Goal: Find specific page/section: Find specific page/section

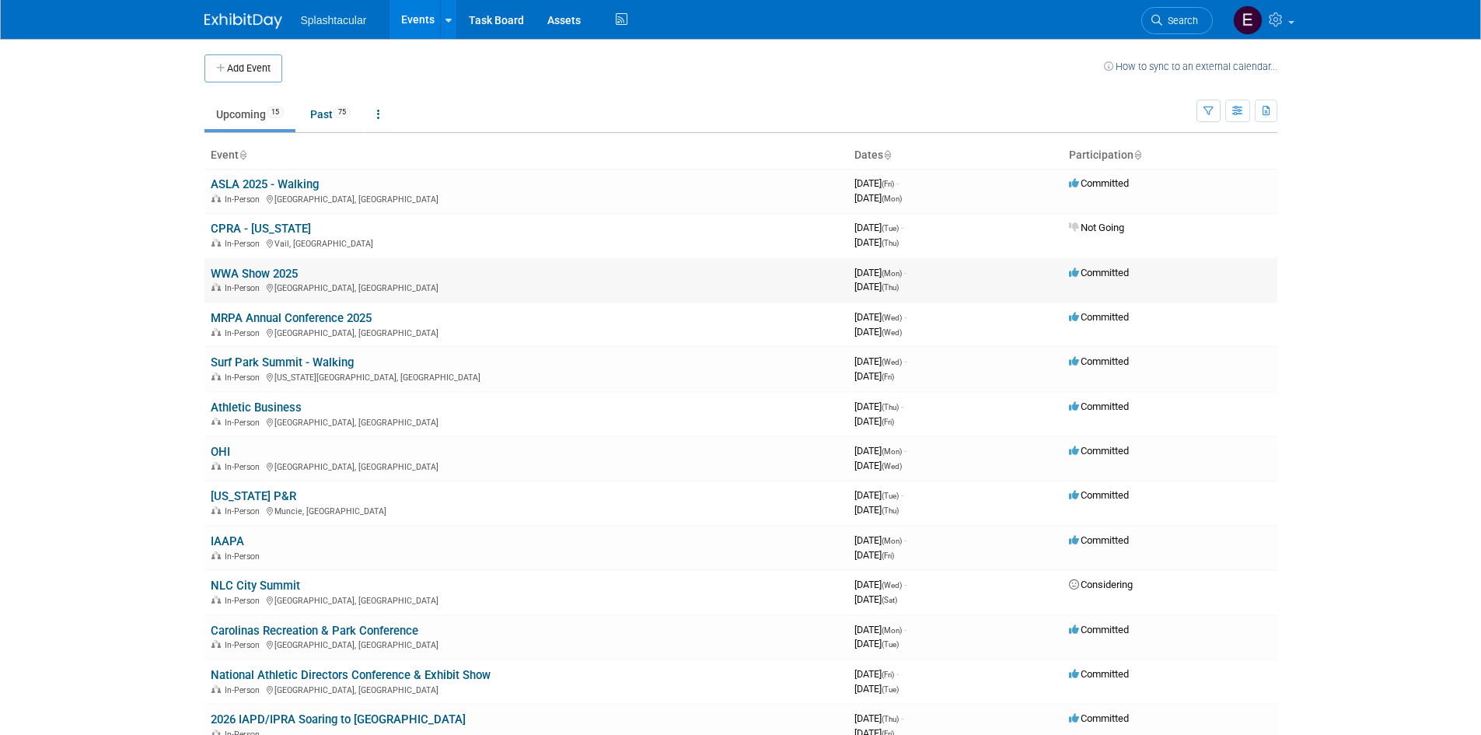
click at [265, 270] on link "WWA Show 2025" at bounding box center [254, 274] width 87 height 14
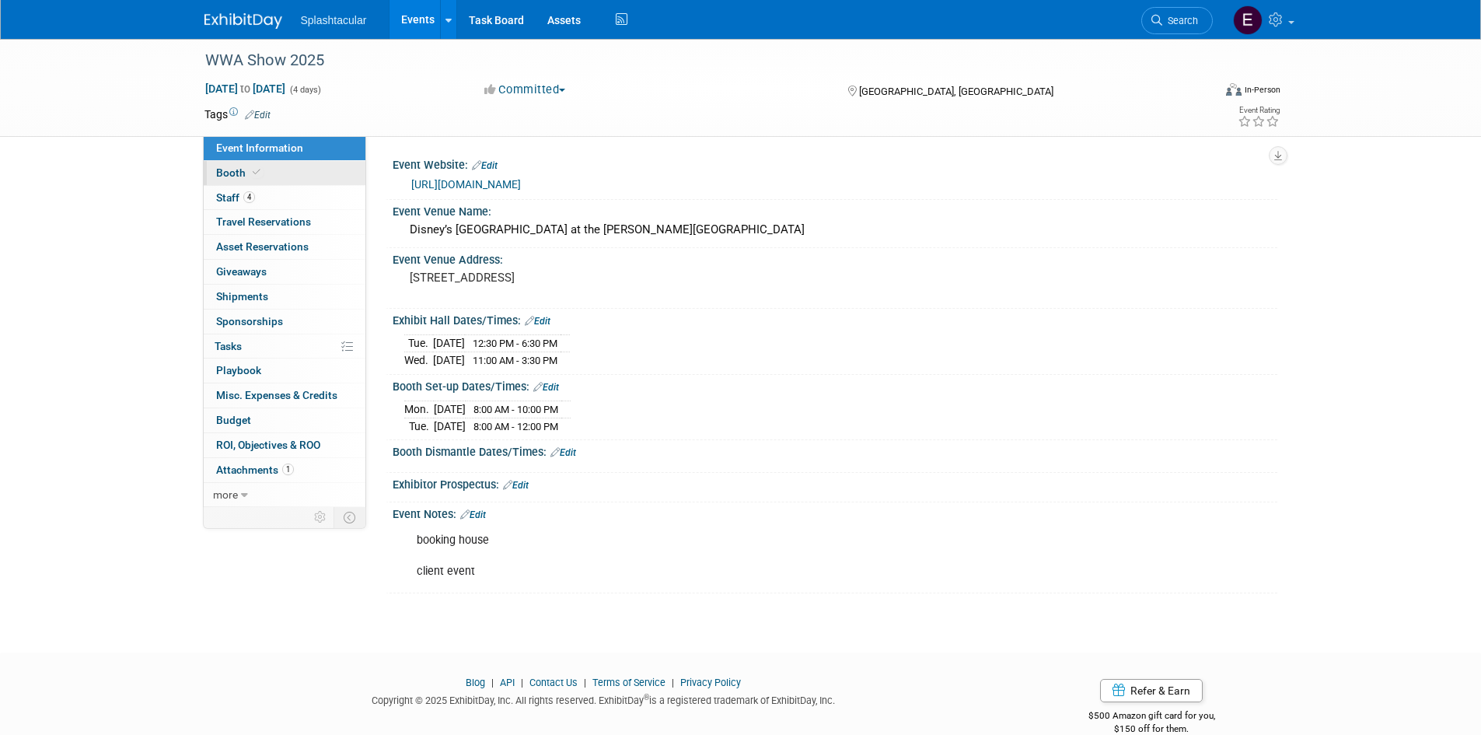
click at [236, 175] on span "Booth" at bounding box center [239, 172] width 47 height 12
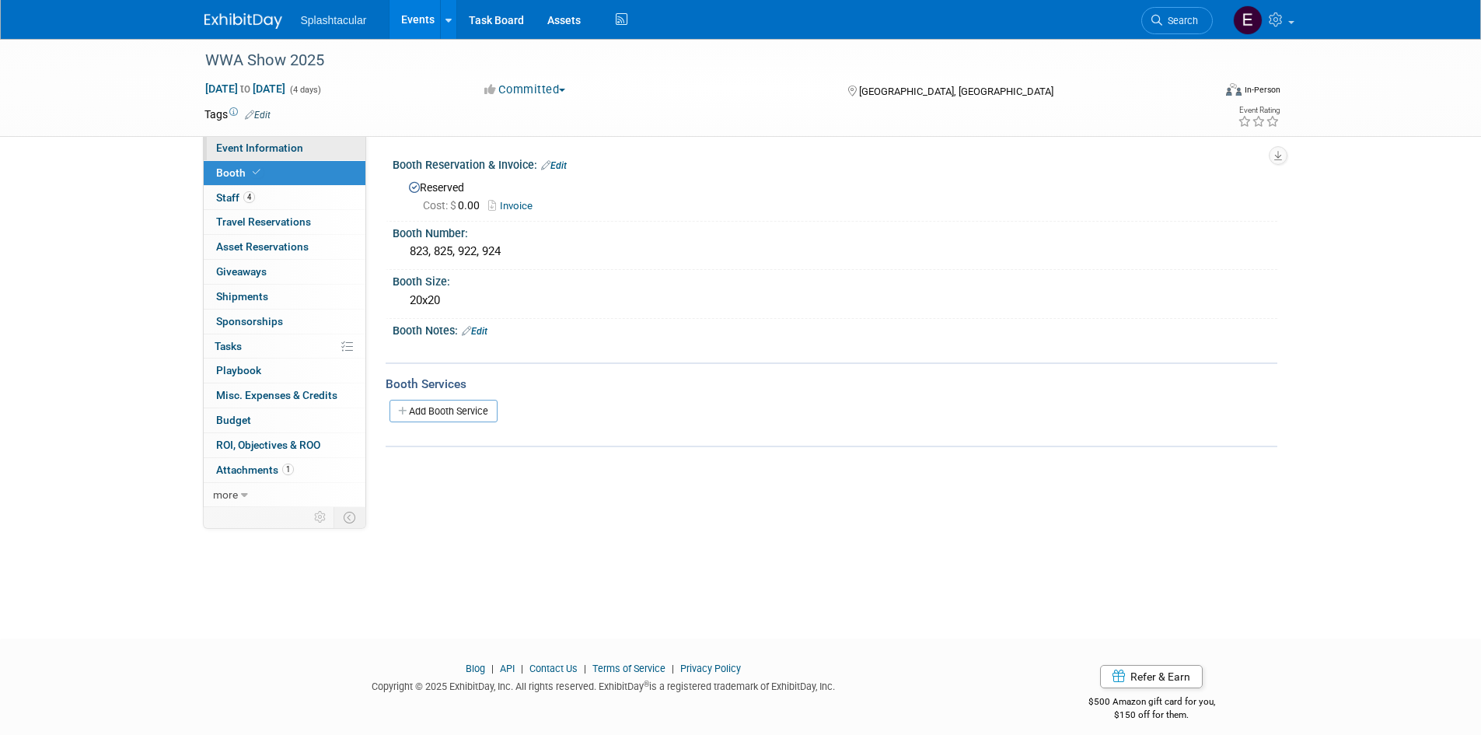
click at [279, 153] on span "Event Information" at bounding box center [259, 147] width 87 height 12
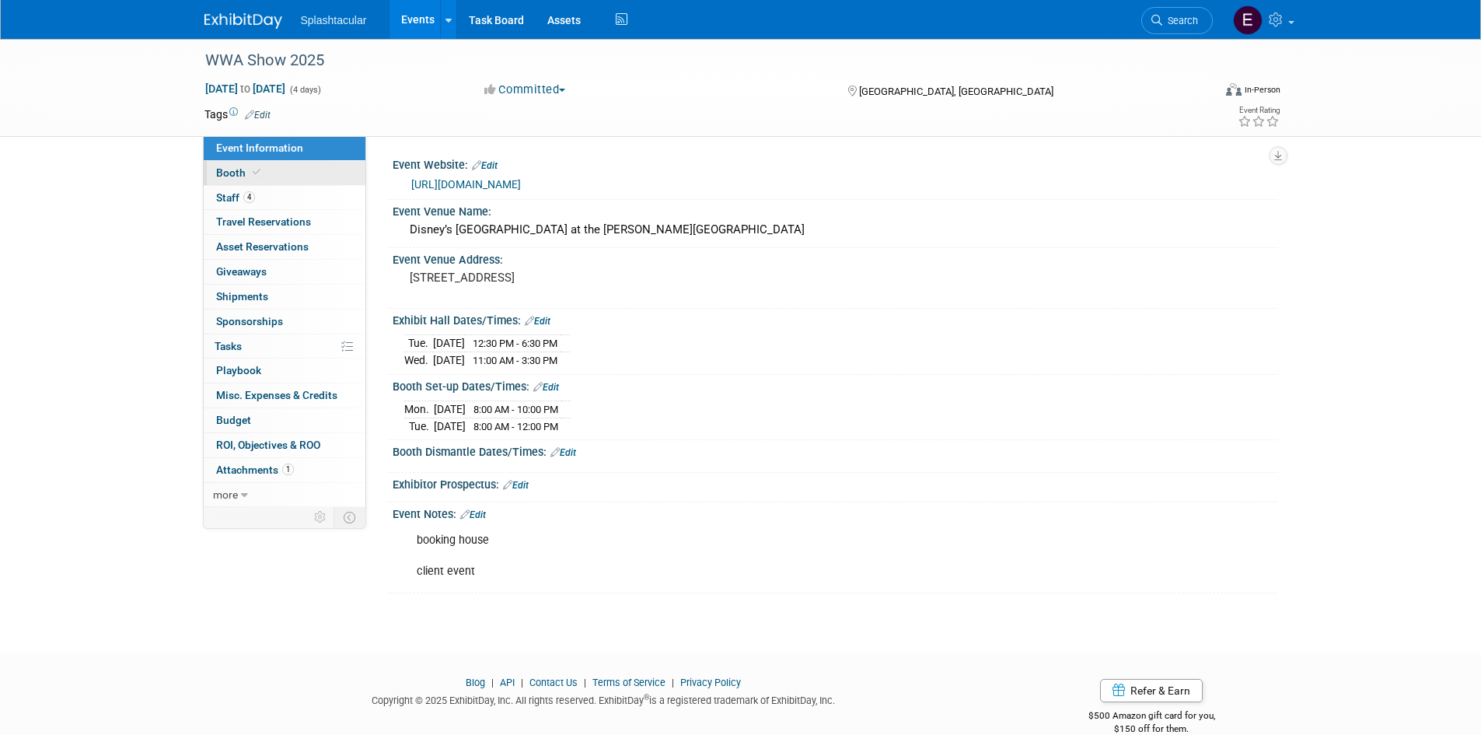
click at [274, 169] on link "Booth" at bounding box center [285, 173] width 162 height 24
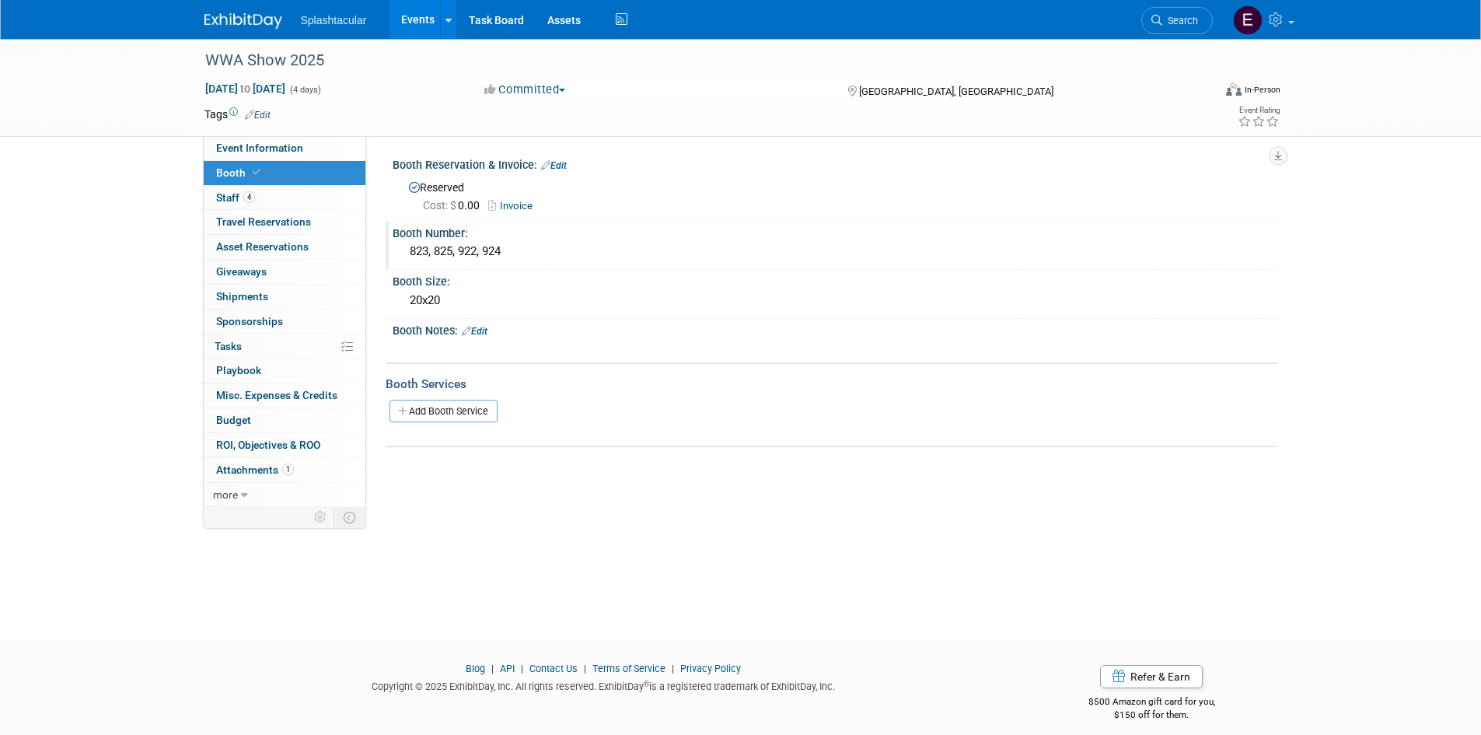
drag, startPoint x: 411, startPoint y: 251, endPoint x: 431, endPoint y: 254, distance: 20.4
click at [431, 254] on div "823, 825, 922, 924" at bounding box center [834, 251] width 861 height 24
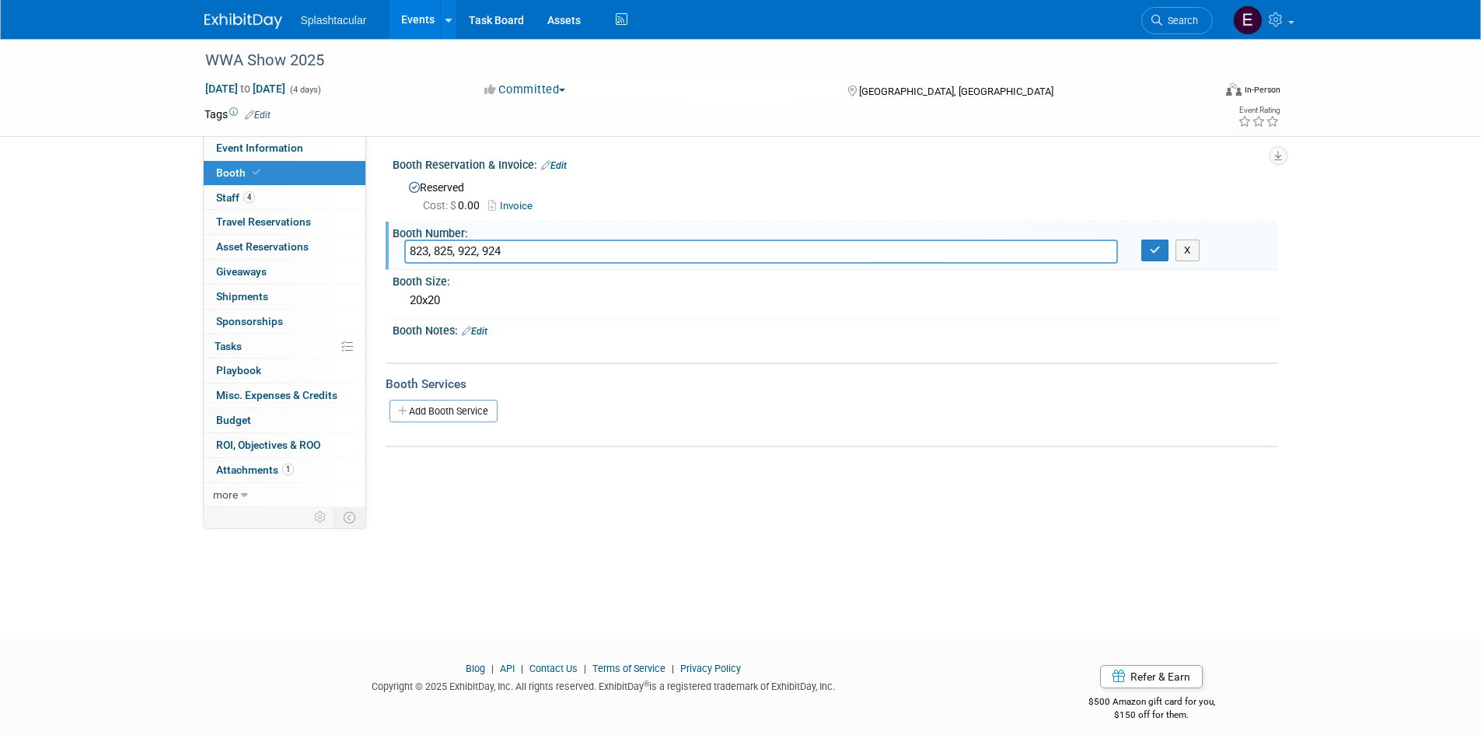
click at [432, 254] on input "823, 825, 922, 924" at bounding box center [761, 251] width 714 height 24
click at [1184, 246] on button "X" at bounding box center [1187, 250] width 24 height 22
